Goal: Use online tool/utility: Utilize a website feature to perform a specific function

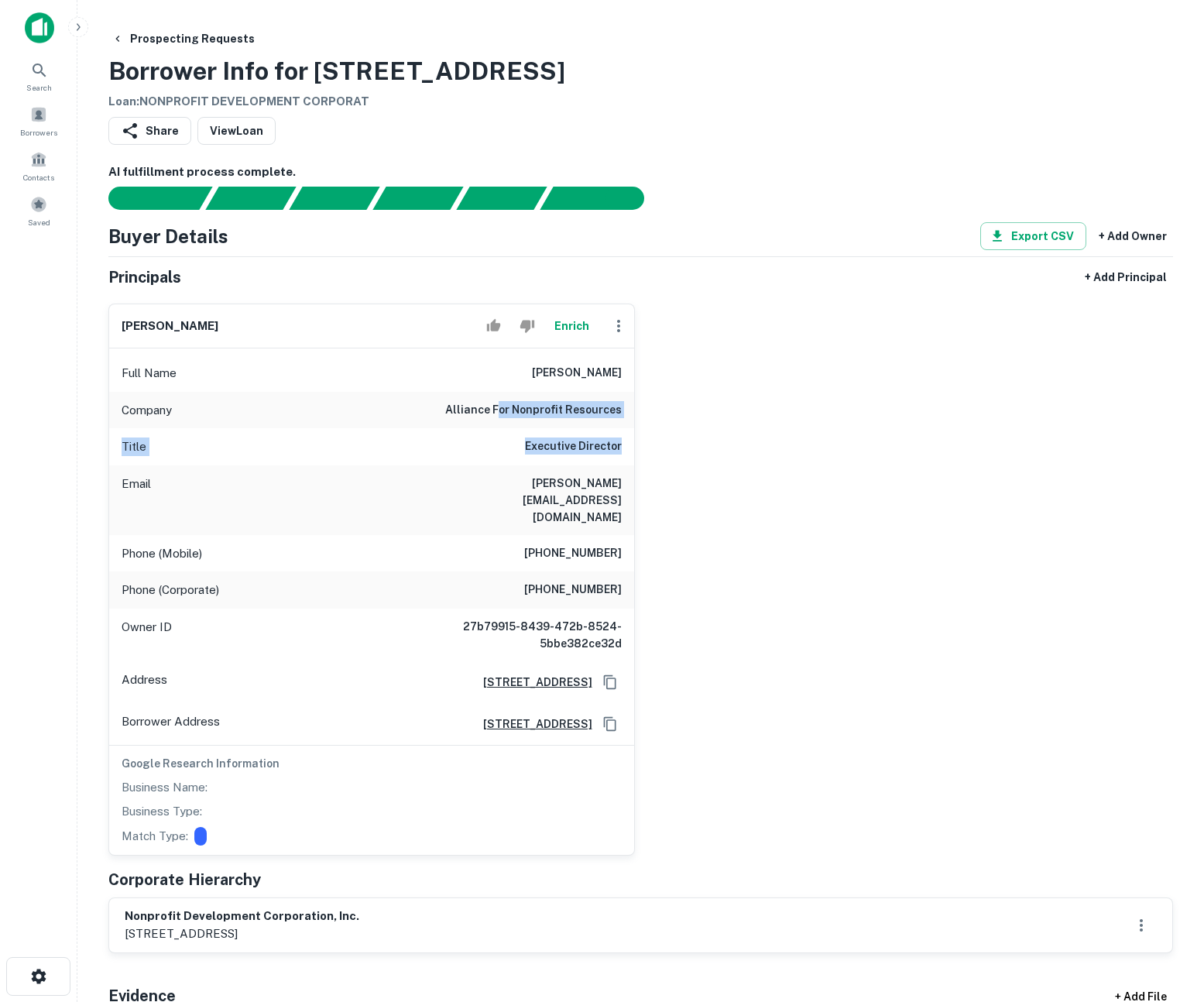
drag, startPoint x: 525, startPoint y: 406, endPoint x: 622, endPoint y: 452, distance: 107.4
click at [622, 452] on div "Full Name christopher j. lunn Company alliance for nonprofit resources Title Ex…" at bounding box center [371, 602] width 525 height 506
click at [620, 452] on h6 "Executive Director" at bounding box center [573, 446] width 97 height 18
click at [576, 325] on button "Enrich" at bounding box center [571, 327] width 50 height 31
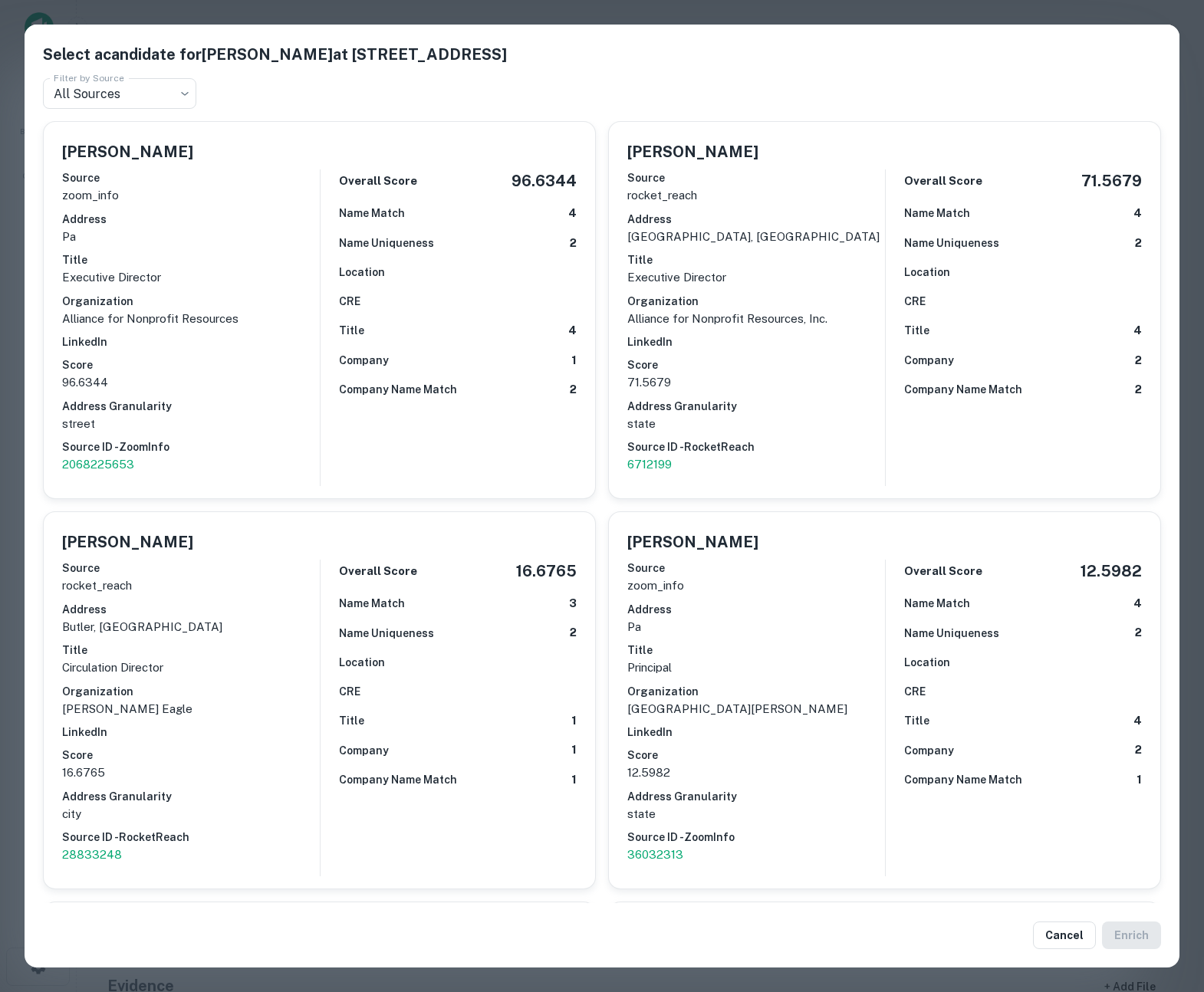
click at [12, 357] on div "Select a candidate for Christopher J. Lunn at 127 S Main St Filter by Source Al…" at bounding box center [602, 496] width 1204 height 992
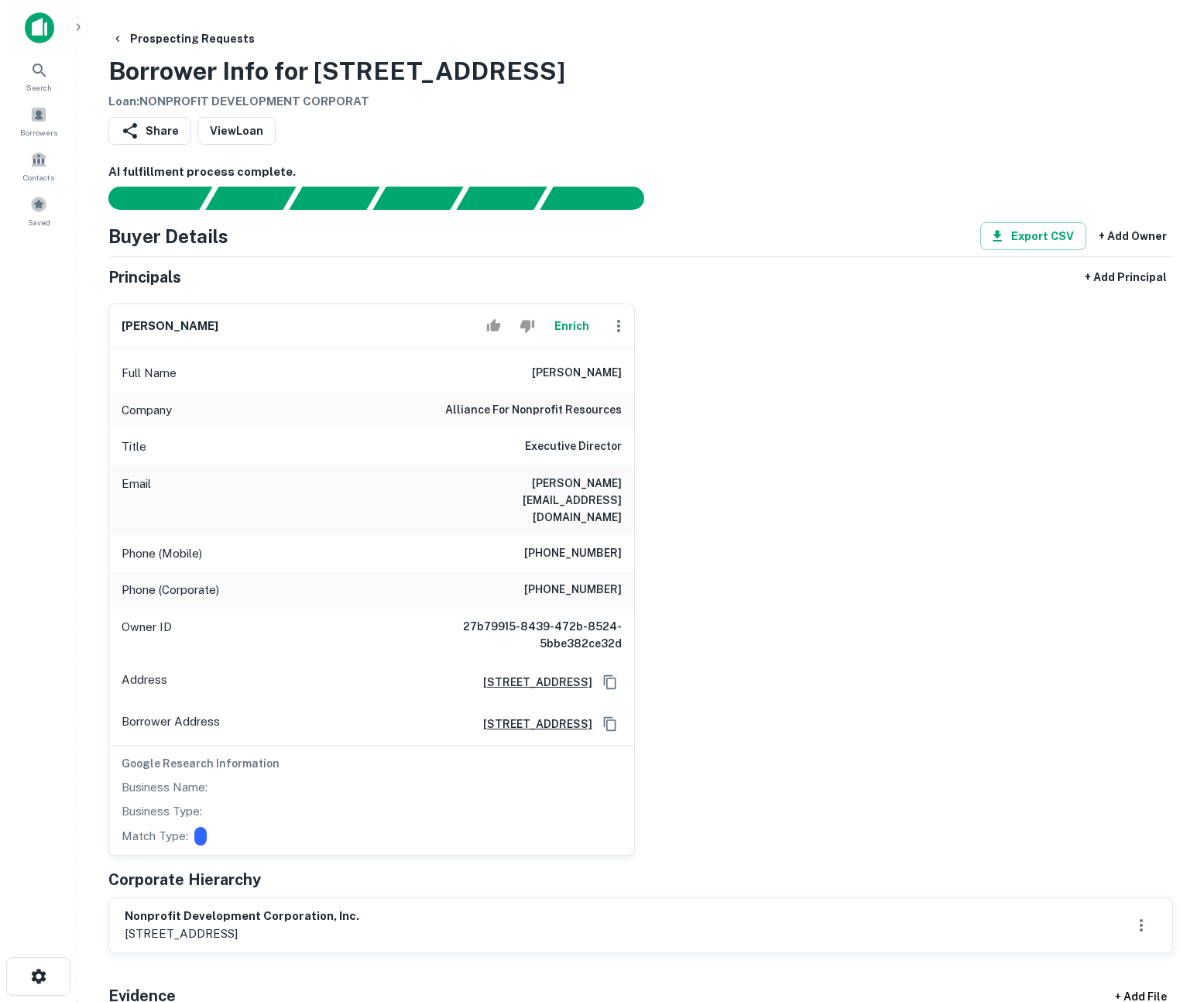
click at [814, 643] on div "[PERSON_NAME] Full Name [PERSON_NAME] Company alliance for nonprofit resources …" at bounding box center [635, 573] width 1078 height 565
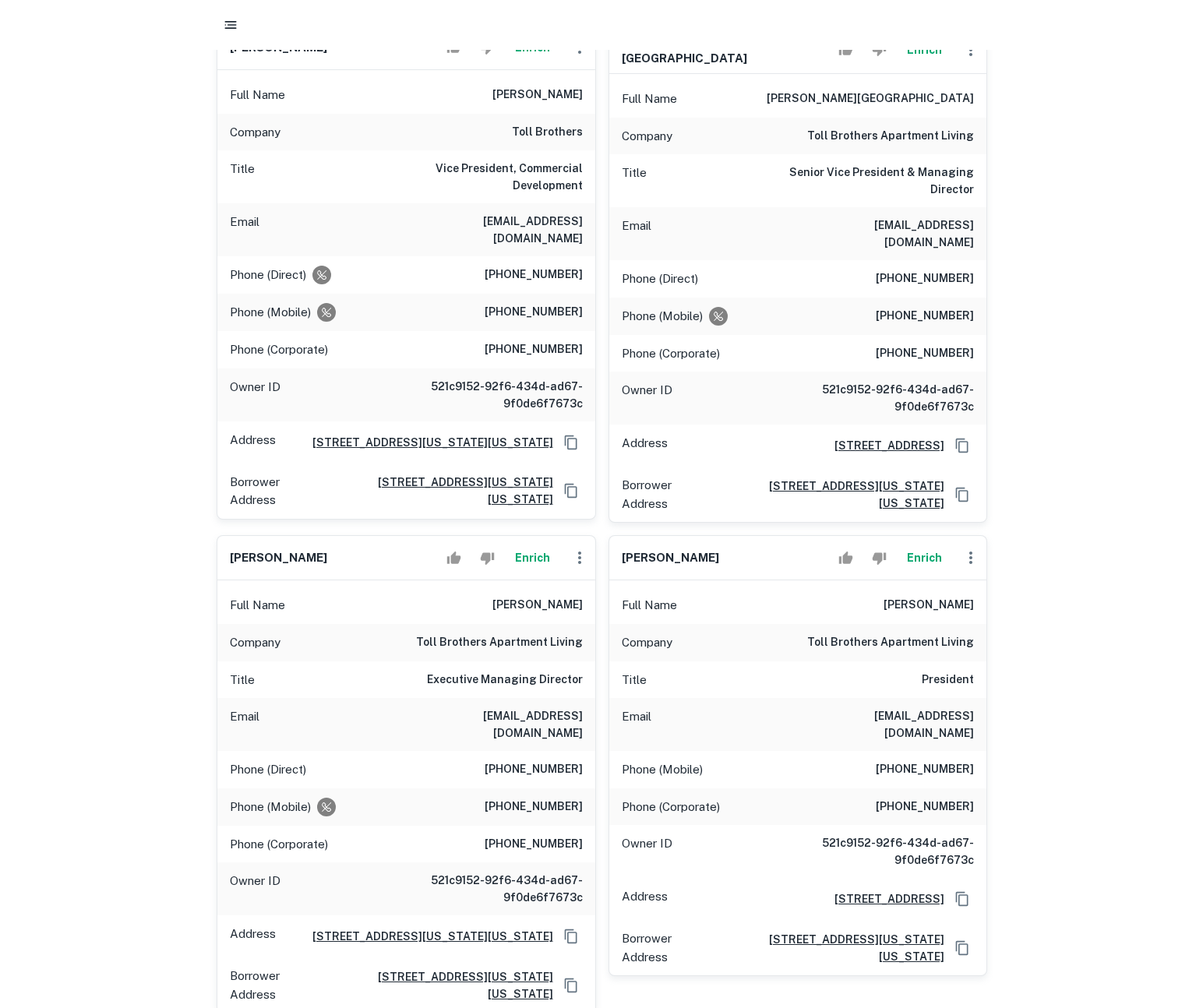
scroll to position [140, 0]
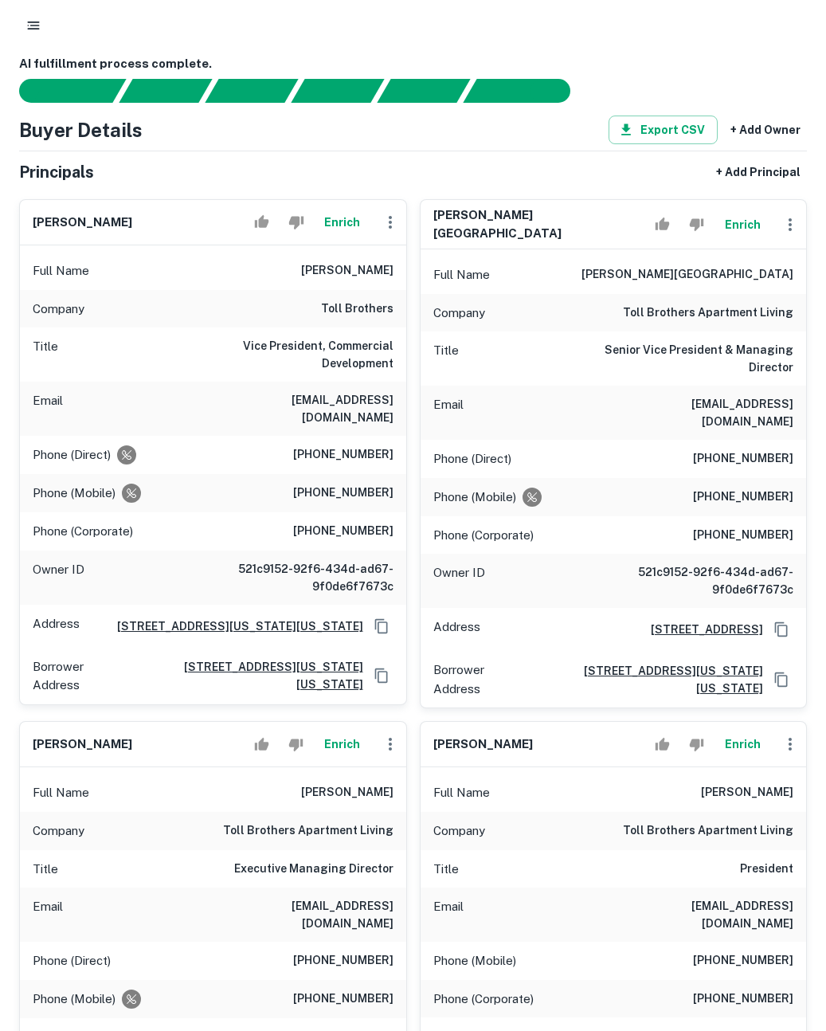
click at [349, 225] on button "Enrich" at bounding box center [342, 222] width 51 height 32
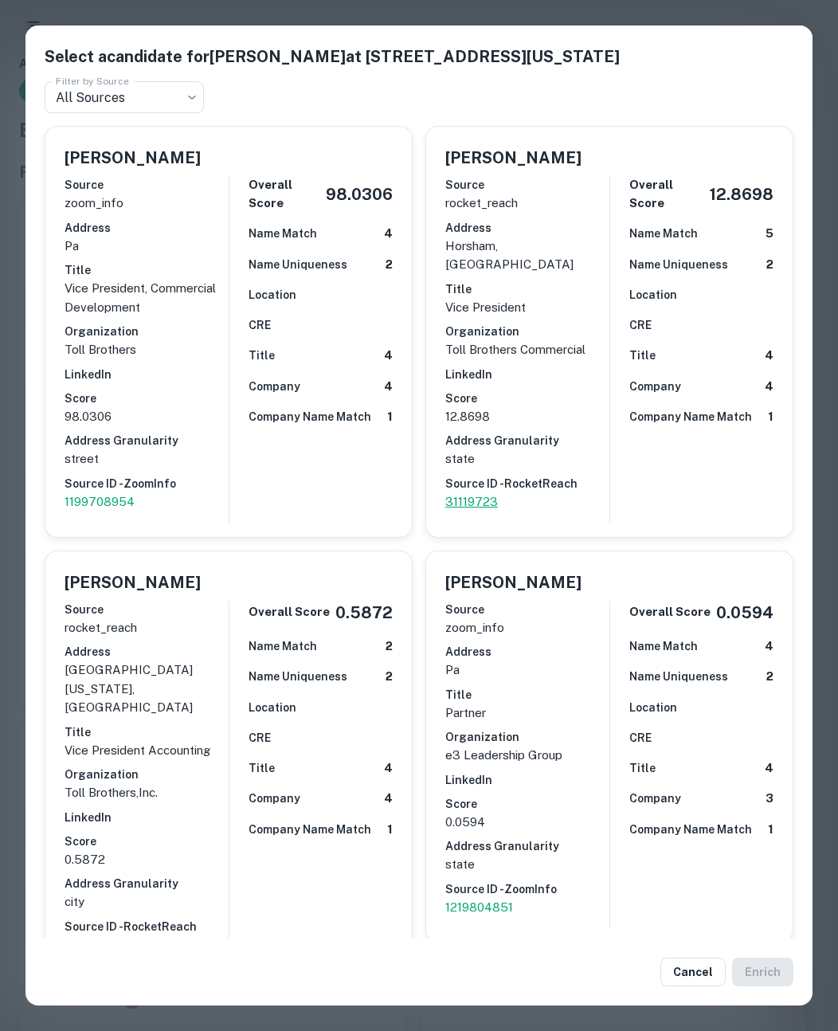
click at [469, 492] on p "31119723" at bounding box center [527, 501] width 164 height 19
click at [108, 503] on p "1199708954" at bounding box center [147, 501] width 164 height 19
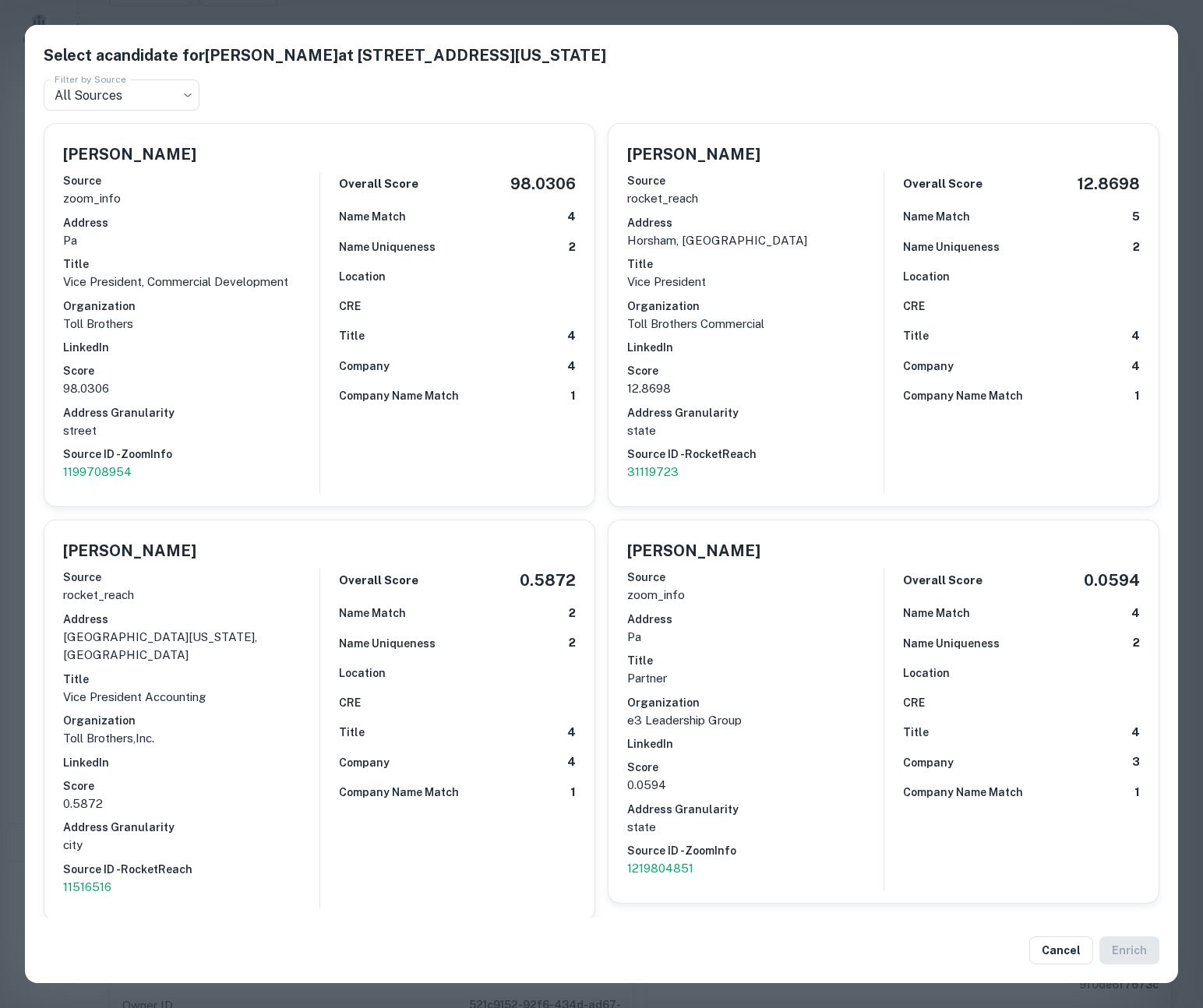
click at [596, 14] on div "Select a candidate for Richard L. Keyser at 1140 Virginia Dr Filter by Source A…" at bounding box center [602, 504] width 1203 height 1008
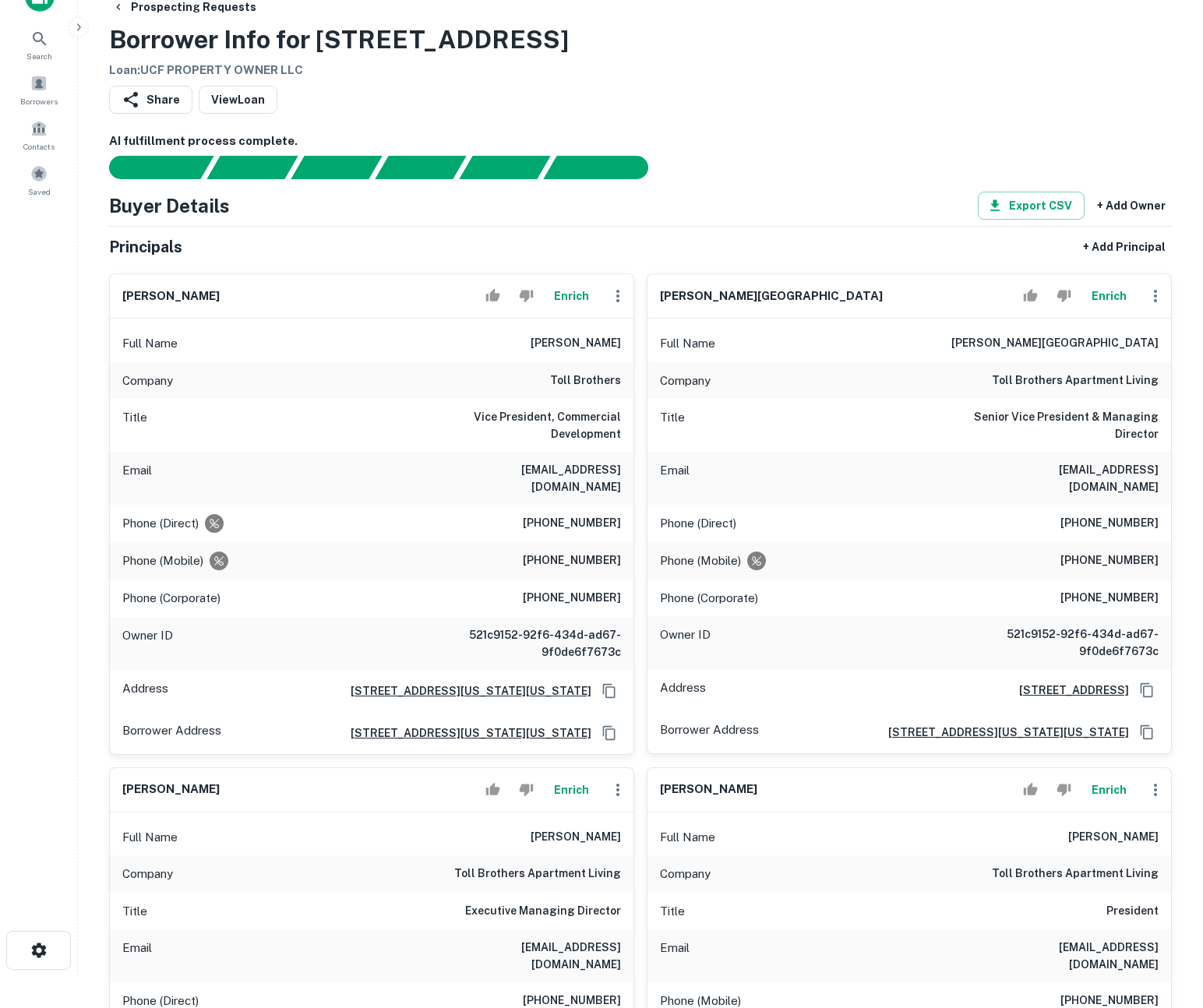
scroll to position [0, 0]
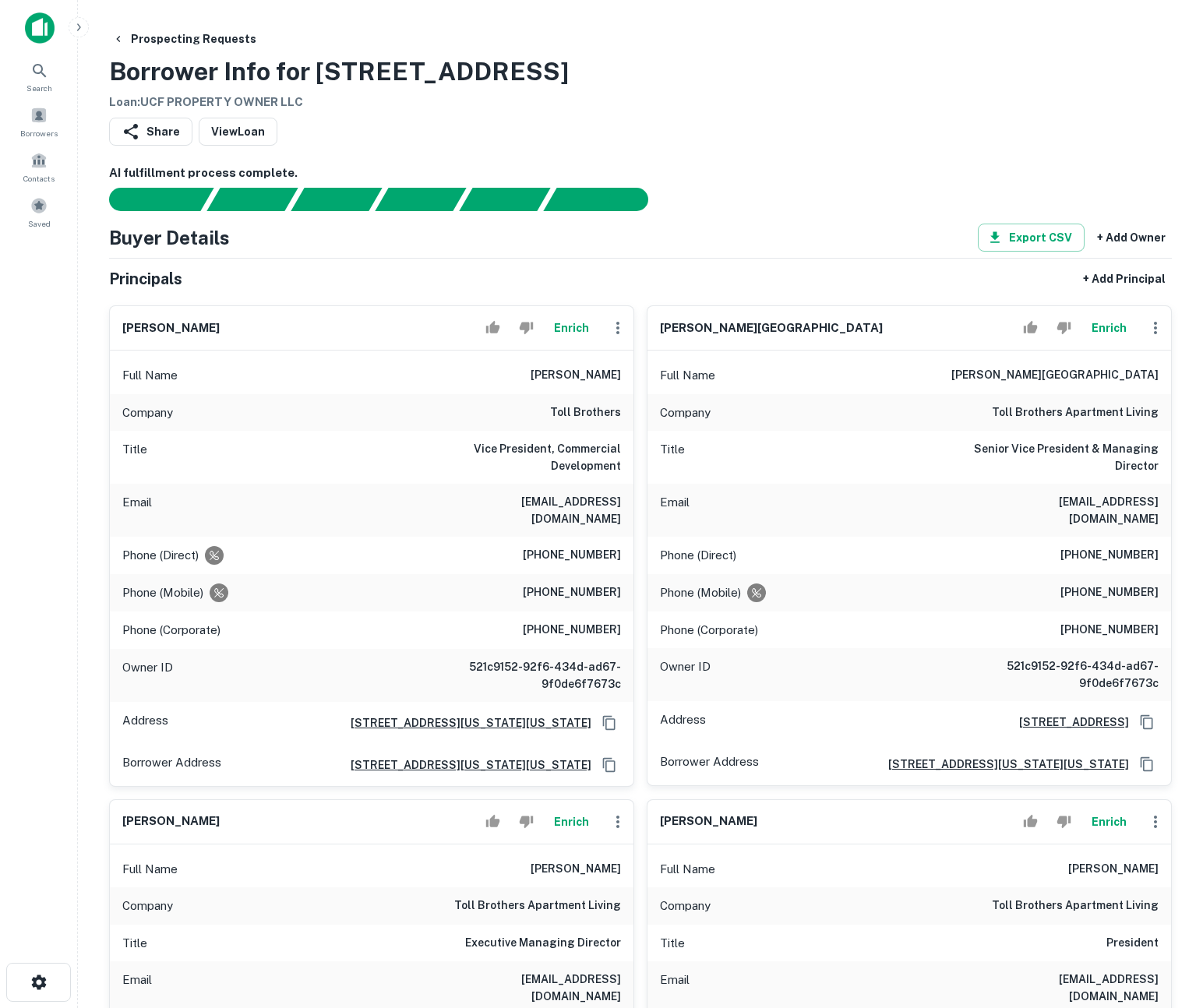
click at [87, 413] on main "Prospecting Requests Borrower Info for 12727 E COLONIAL DR Loan : UCF PROPERTY …" at bounding box center [641, 504] width 1126 height 1008
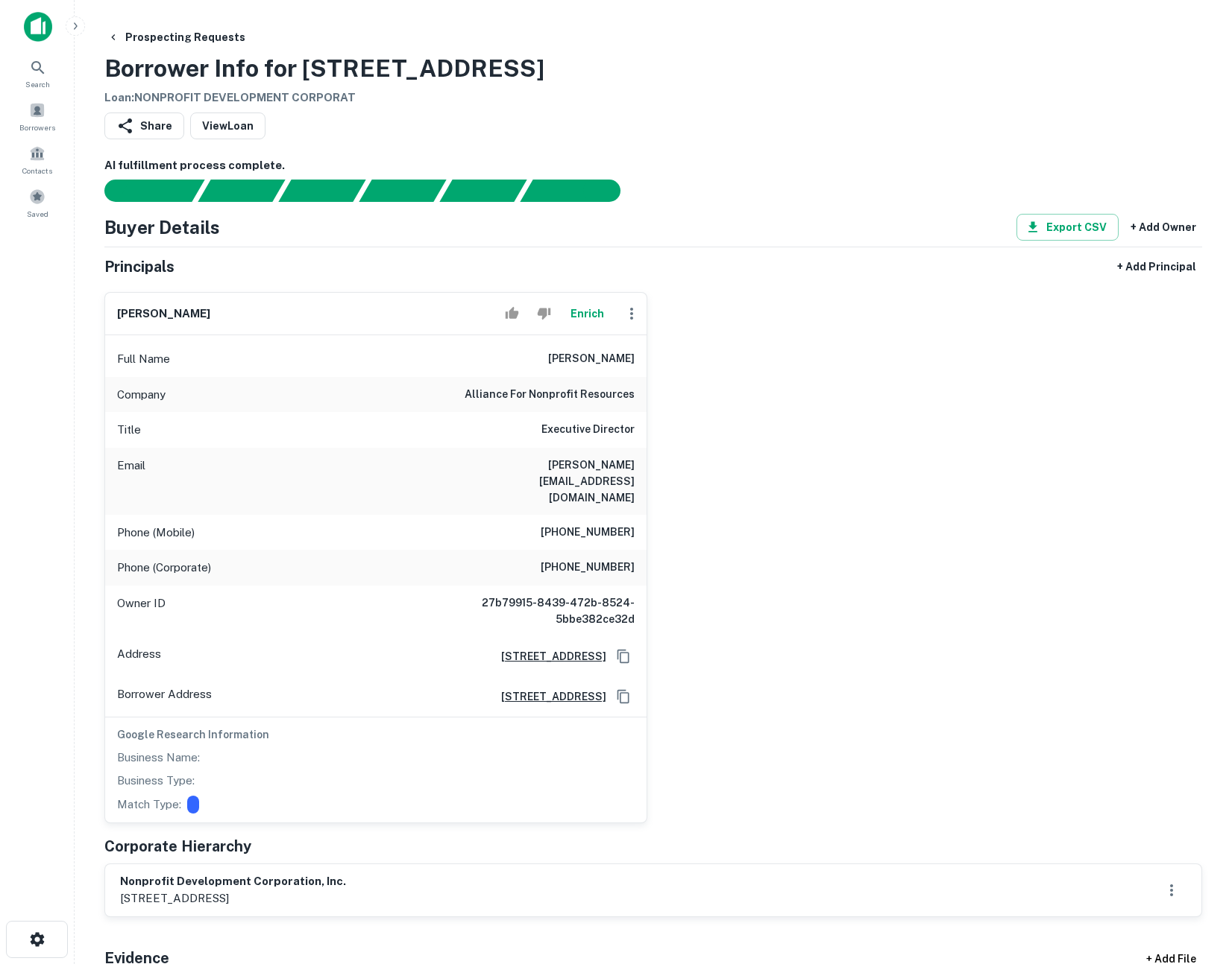
click at [908, 413] on div "[PERSON_NAME] Full Name [PERSON_NAME] Company alliance for nonprofit resources …" at bounding box center [647, 552] width 1109 height 543
